Goal: Task Accomplishment & Management: Manage account settings

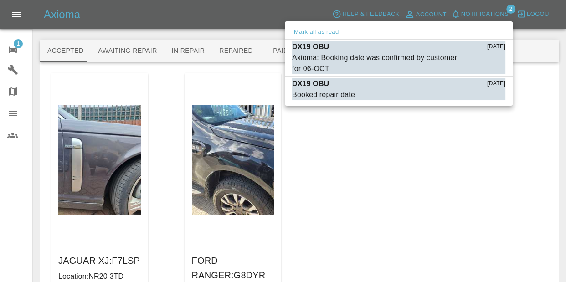
click at [498, 196] on div at bounding box center [283, 141] width 566 height 282
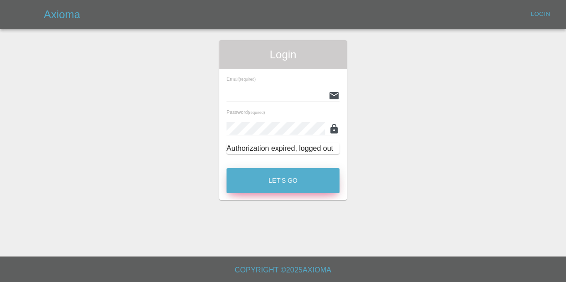
type input "[EMAIL_ADDRESS][DOMAIN_NAME]"
click at [273, 177] on button "Let's Go" at bounding box center [282, 180] width 113 height 25
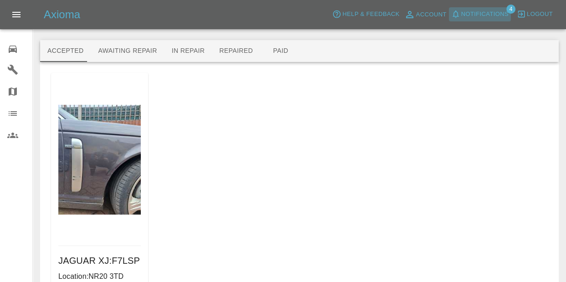
click at [483, 17] on span "Notifications" at bounding box center [484, 14] width 47 height 10
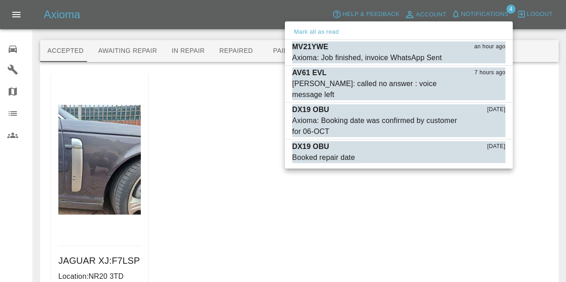
click at [387, 198] on div at bounding box center [283, 141] width 566 height 282
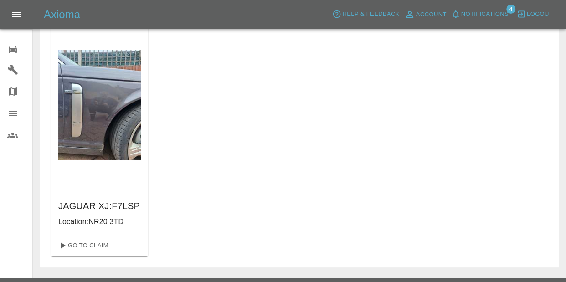
scroll to position [77, 0]
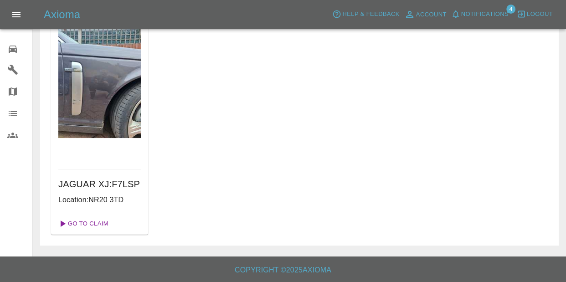
click at [80, 226] on link "Go To Claim" at bounding box center [83, 223] width 56 height 15
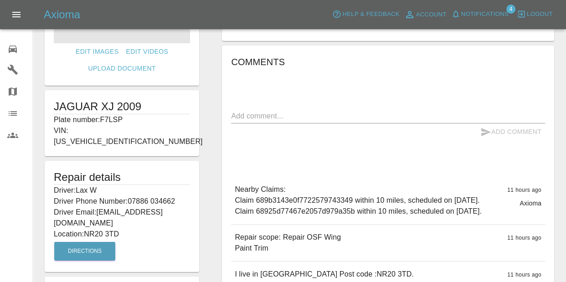
scroll to position [43, 0]
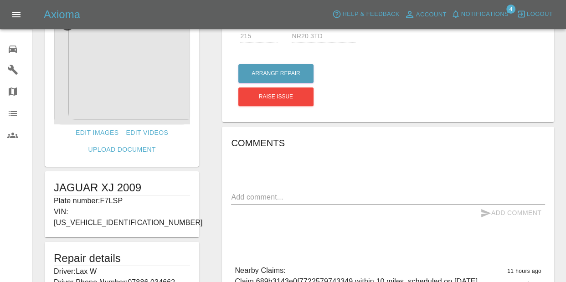
click at [16, 52] on icon at bounding box center [12, 49] width 11 height 11
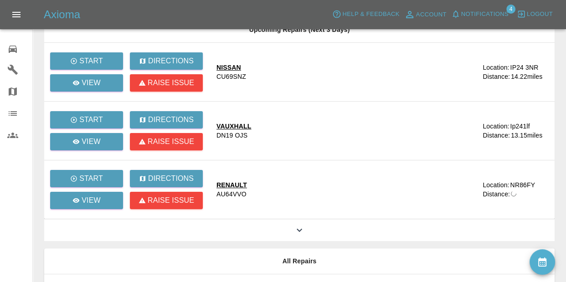
scroll to position [277, 0]
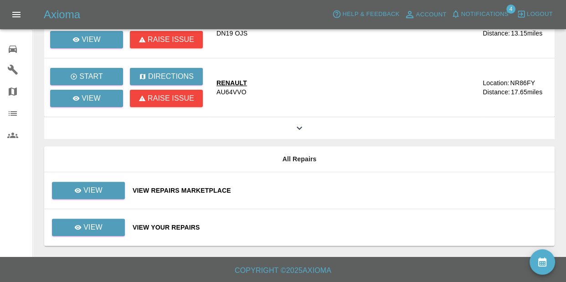
click at [171, 230] on div "View Your Repairs" at bounding box center [340, 227] width 415 height 9
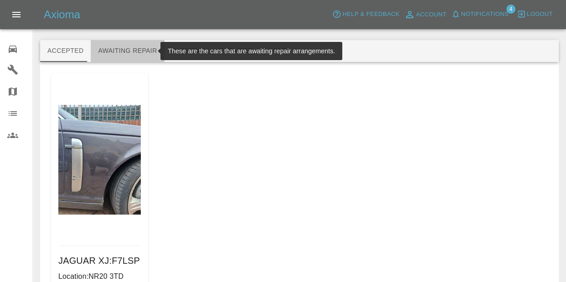
click at [143, 51] on button "Awaiting Repair" at bounding box center [127, 51] width 73 height 22
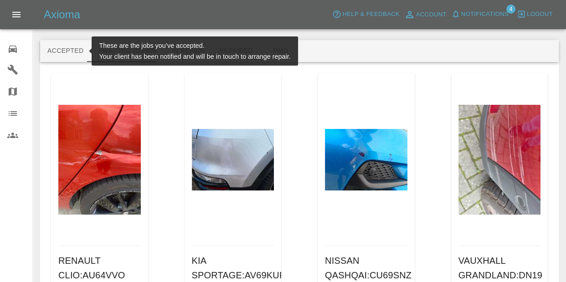
click at [72, 54] on button "Accepted" at bounding box center [65, 51] width 51 height 22
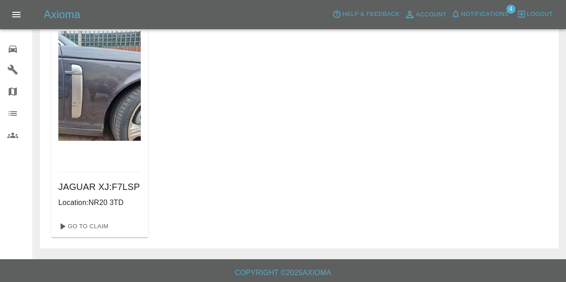
scroll to position [77, 0]
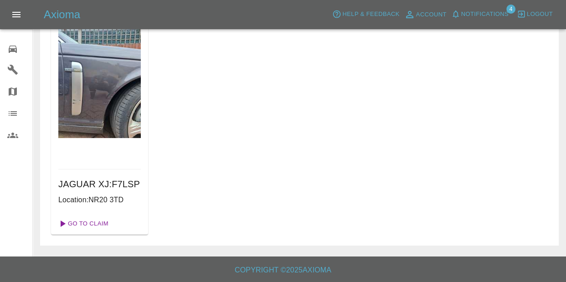
click at [83, 226] on link "Go To Claim" at bounding box center [83, 223] width 56 height 15
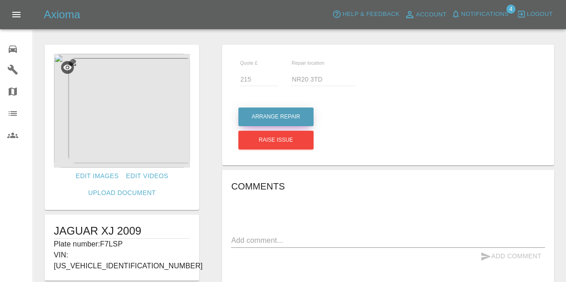
click at [284, 112] on button "Arrange Repair" at bounding box center [275, 117] width 75 height 19
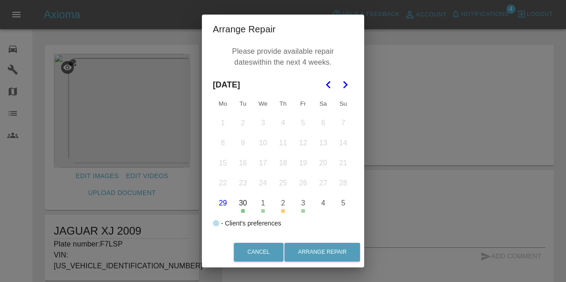
click at [347, 83] on icon "Go to the Next Month" at bounding box center [344, 84] width 11 height 11
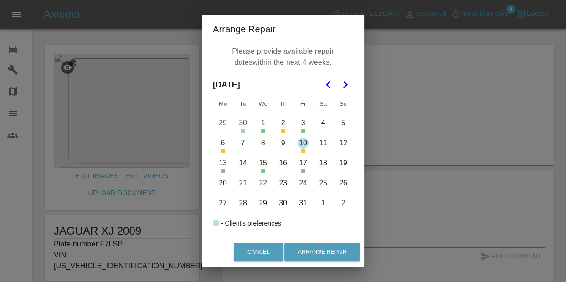
click at [302, 166] on button "17" at bounding box center [302, 163] width 19 height 19
click at [303, 184] on button "24" at bounding box center [302, 183] width 19 height 19
click at [222, 203] on button "27" at bounding box center [222, 203] width 19 height 19
click at [301, 205] on button "31" at bounding box center [302, 203] width 19 height 19
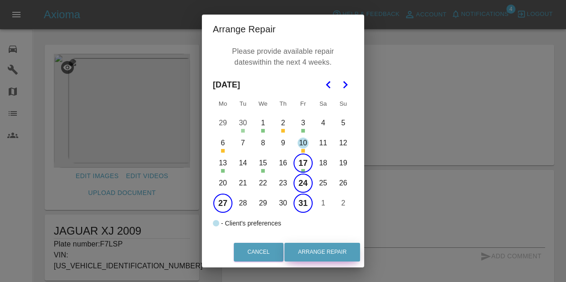
click at [313, 254] on button "Arrange Repair" at bounding box center [322, 252] width 76 height 19
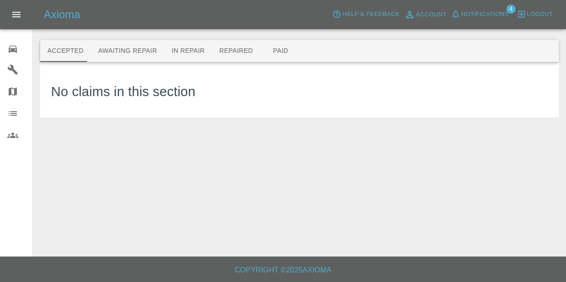
click at [488, 21] on button "Notifications" at bounding box center [480, 14] width 62 height 14
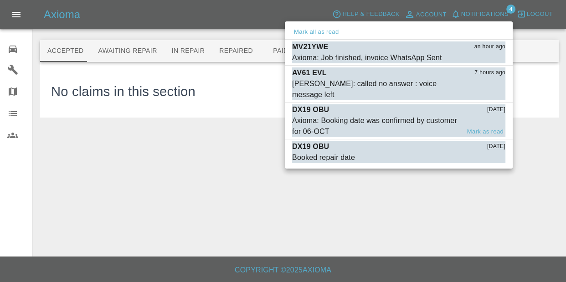
click at [398, 115] on div "Axioma: Booking date was confirmed by customer for 06-OCT" at bounding box center [376, 126] width 168 height 22
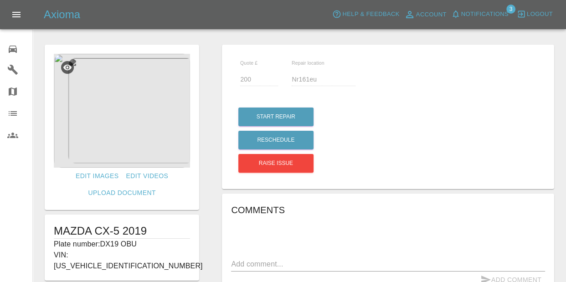
click at [8, 44] on icon at bounding box center [12, 49] width 11 height 11
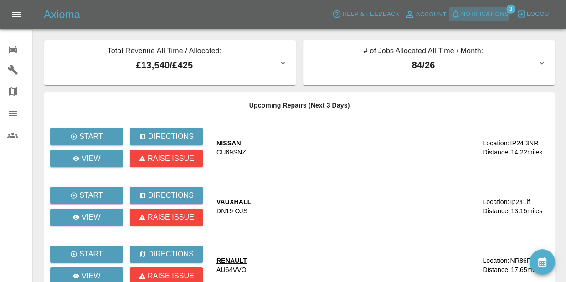
click at [481, 11] on span "Notifications" at bounding box center [484, 14] width 47 height 10
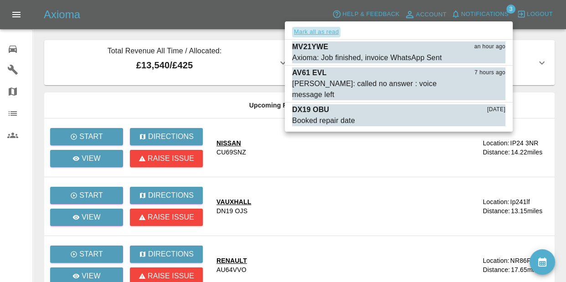
click at [319, 29] on button "Mark all as read" at bounding box center [316, 32] width 48 height 10
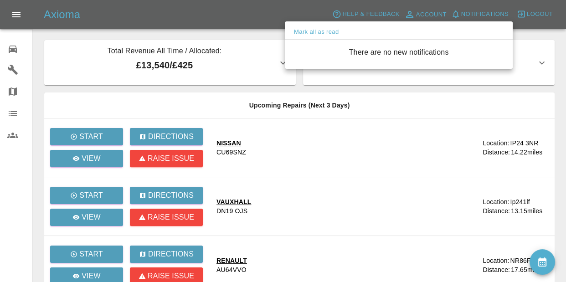
click at [426, 213] on div at bounding box center [283, 141] width 566 height 282
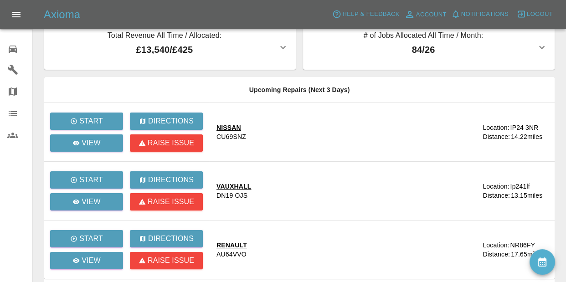
scroll to position [178, 0]
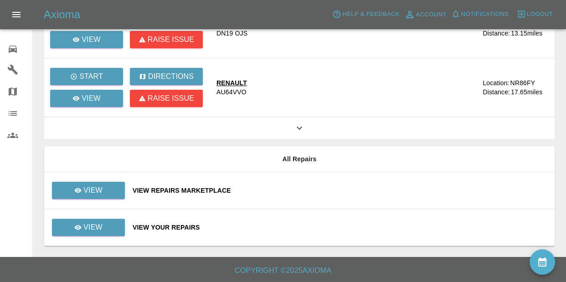
click at [178, 223] on div "View Your Repairs" at bounding box center [340, 227] width 415 height 9
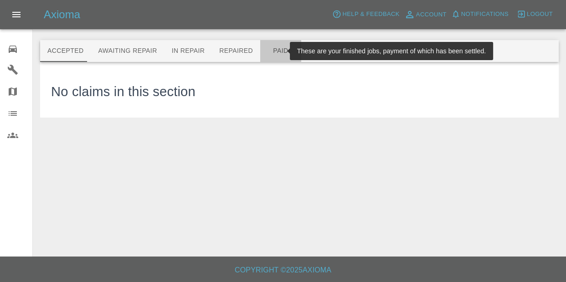
click at [263, 57] on button "Paid" at bounding box center [280, 51] width 41 height 22
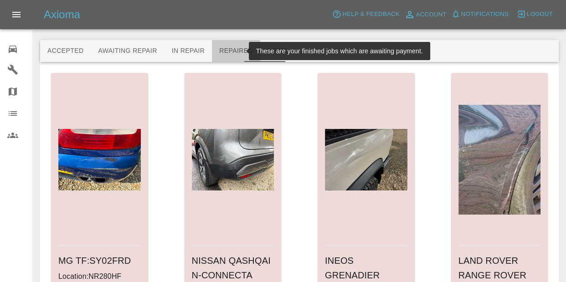
click at [233, 57] on button "Repaired" at bounding box center [236, 51] width 48 height 22
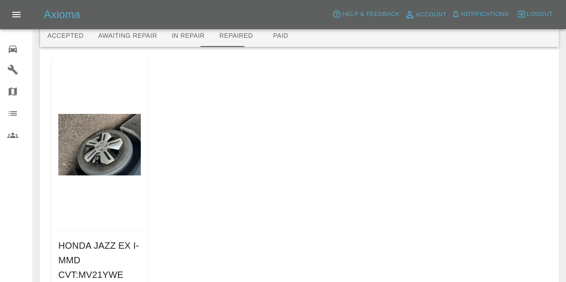
scroll to position [94, 0]
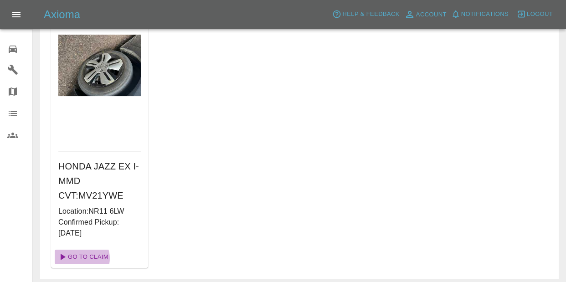
click at [79, 258] on link "Go To Claim" at bounding box center [83, 257] width 56 height 15
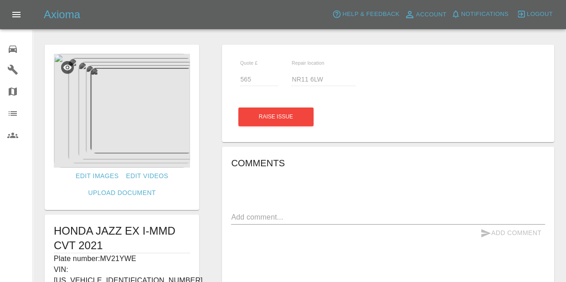
click at [10, 46] on icon at bounding box center [13, 49] width 8 height 7
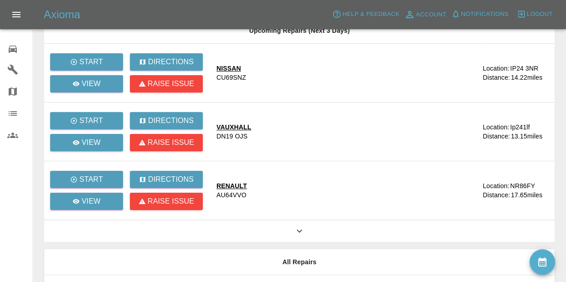
scroll to position [76, 0]
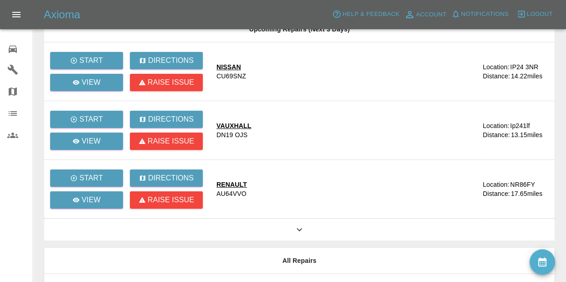
click at [300, 230] on icon at bounding box center [299, 229] width 5 height 3
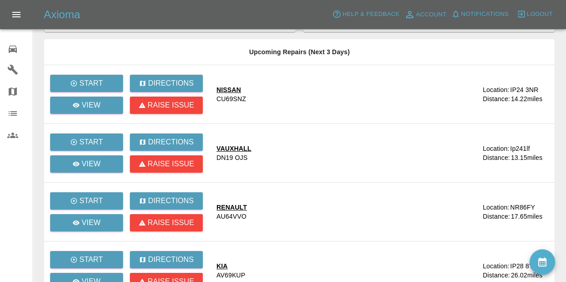
scroll to position [64, 0]
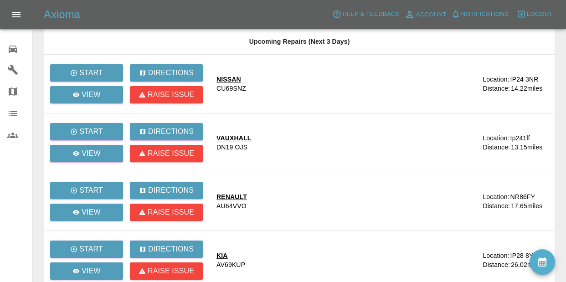
click at [241, 196] on div "RENAULT" at bounding box center [231, 196] width 31 height 9
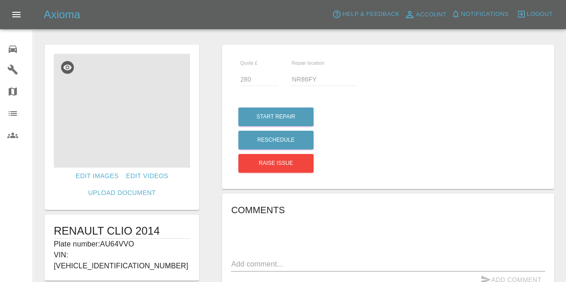
click at [141, 136] on img at bounding box center [122, 111] width 136 height 114
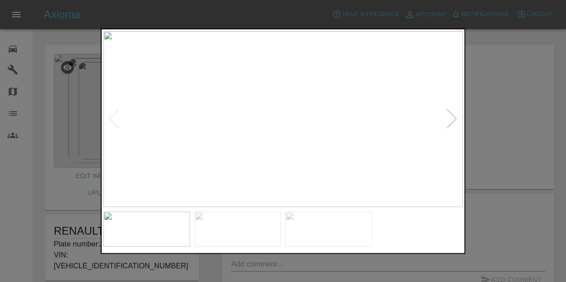
click at [453, 119] on div at bounding box center [452, 119] width 12 height 20
click at [453, 119] on img at bounding box center [282, 119] width 359 height 176
click at [497, 128] on div at bounding box center [283, 141] width 566 height 282
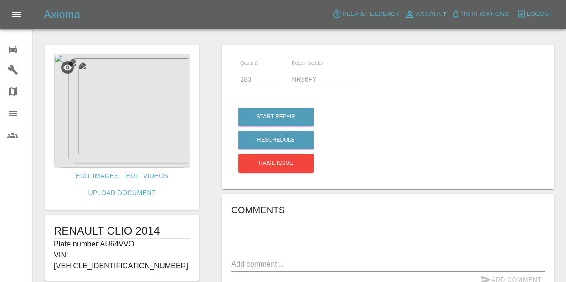
click at [23, 47] on div "0" at bounding box center [20, 47] width 26 height 13
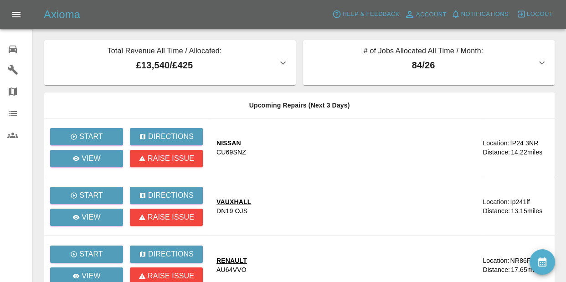
click at [26, 47] on div "0" at bounding box center [20, 47] width 26 height 13
